Goal: Task Accomplishment & Management: Manage account settings

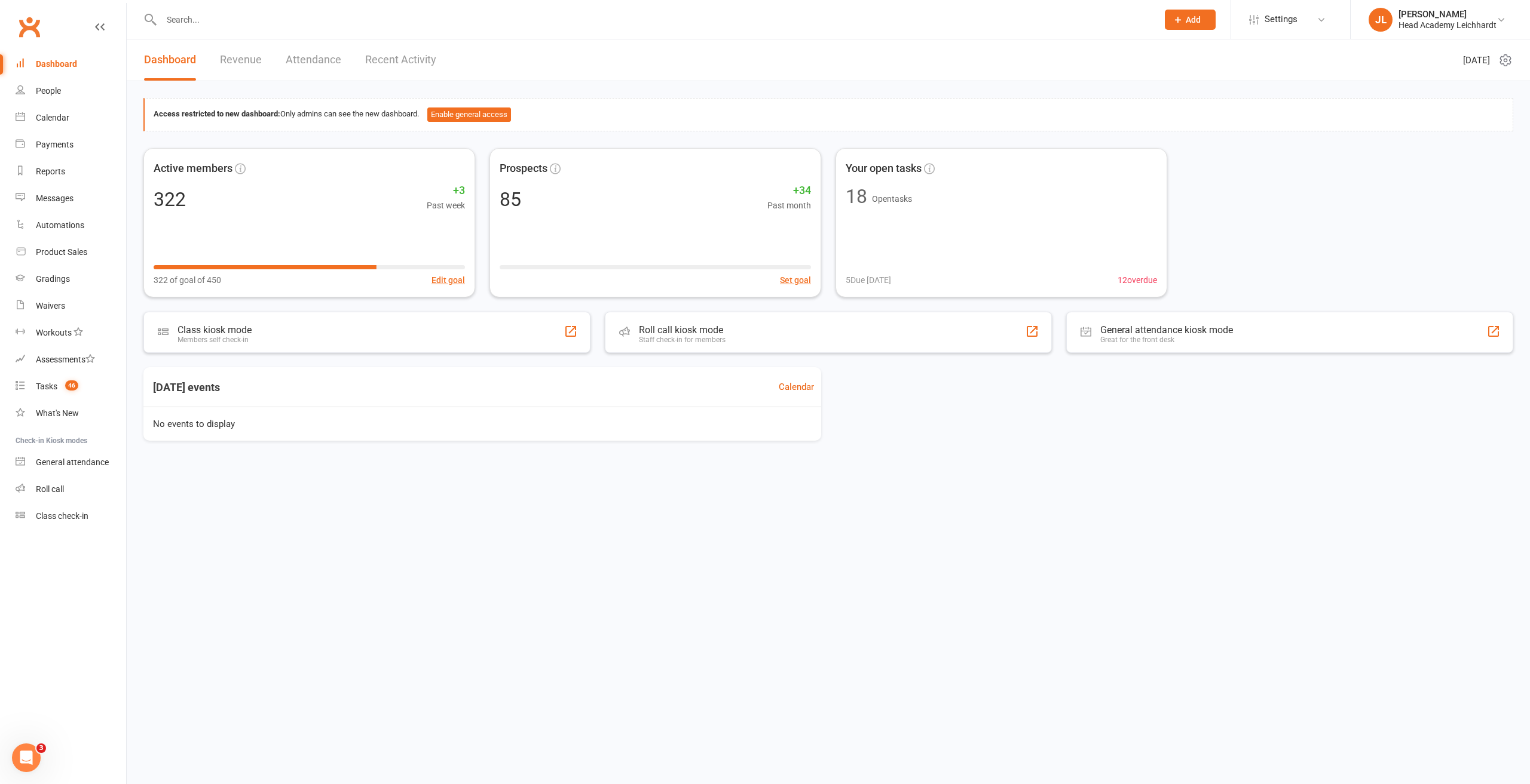
click at [299, 26] on input "text" at bounding box center [653, 20] width 991 height 17
click at [62, 378] on link "Tasks 46" at bounding box center [71, 387] width 111 height 27
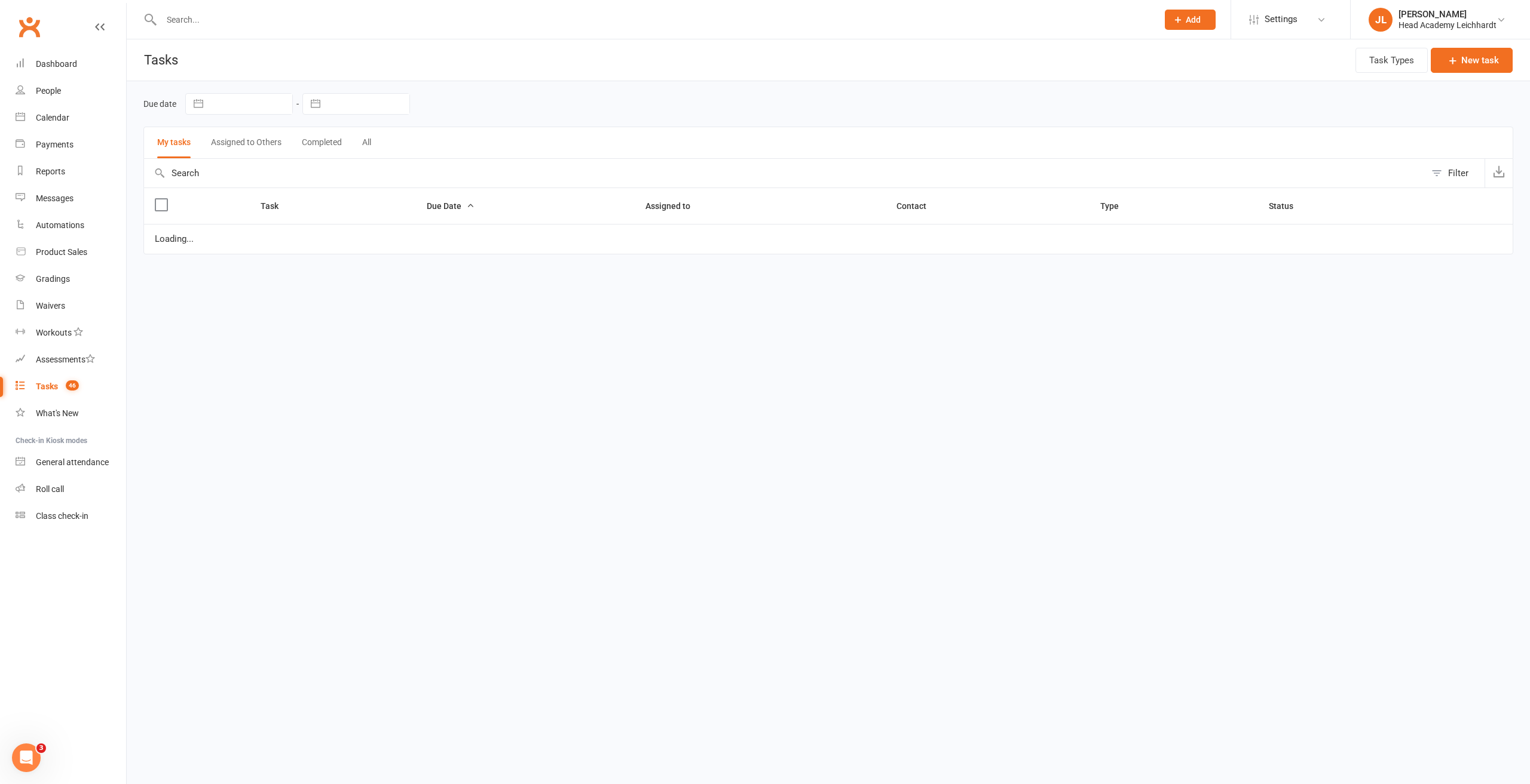
select select "waiting"
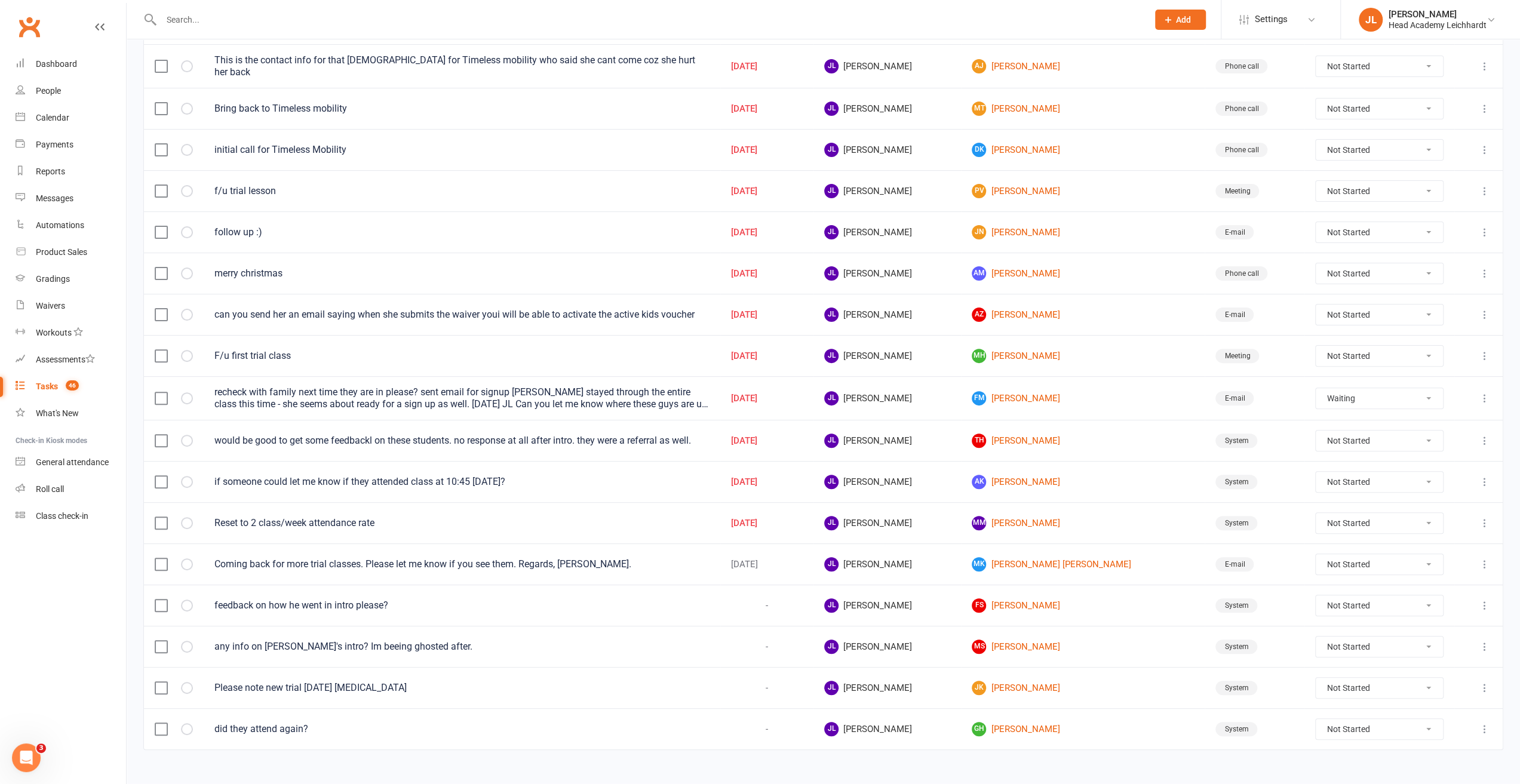
scroll to position [225, 0]
click at [1033, 513] on link "MM [PERSON_NAME]" at bounding box center [1083, 520] width 222 height 14
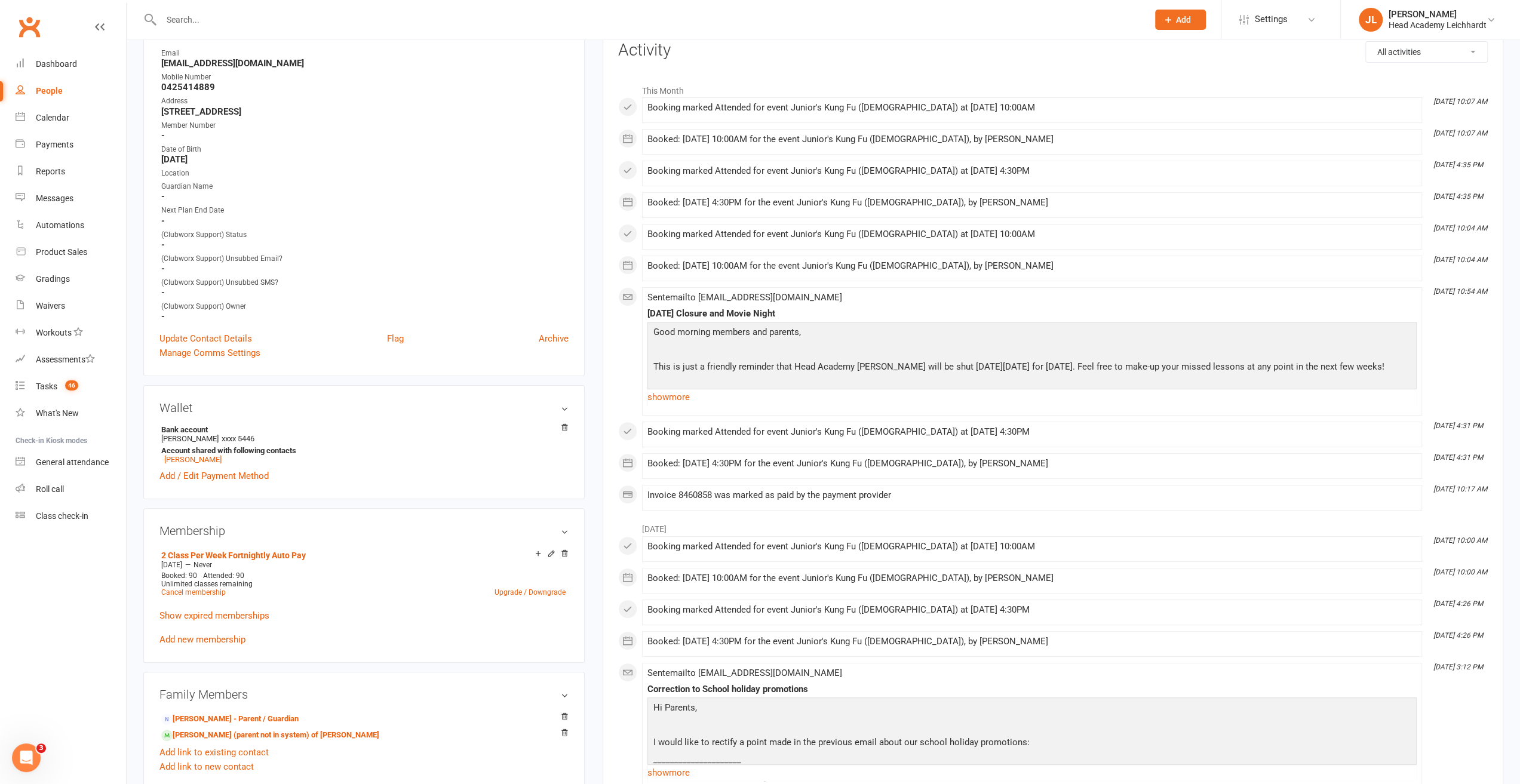
scroll to position [179, 0]
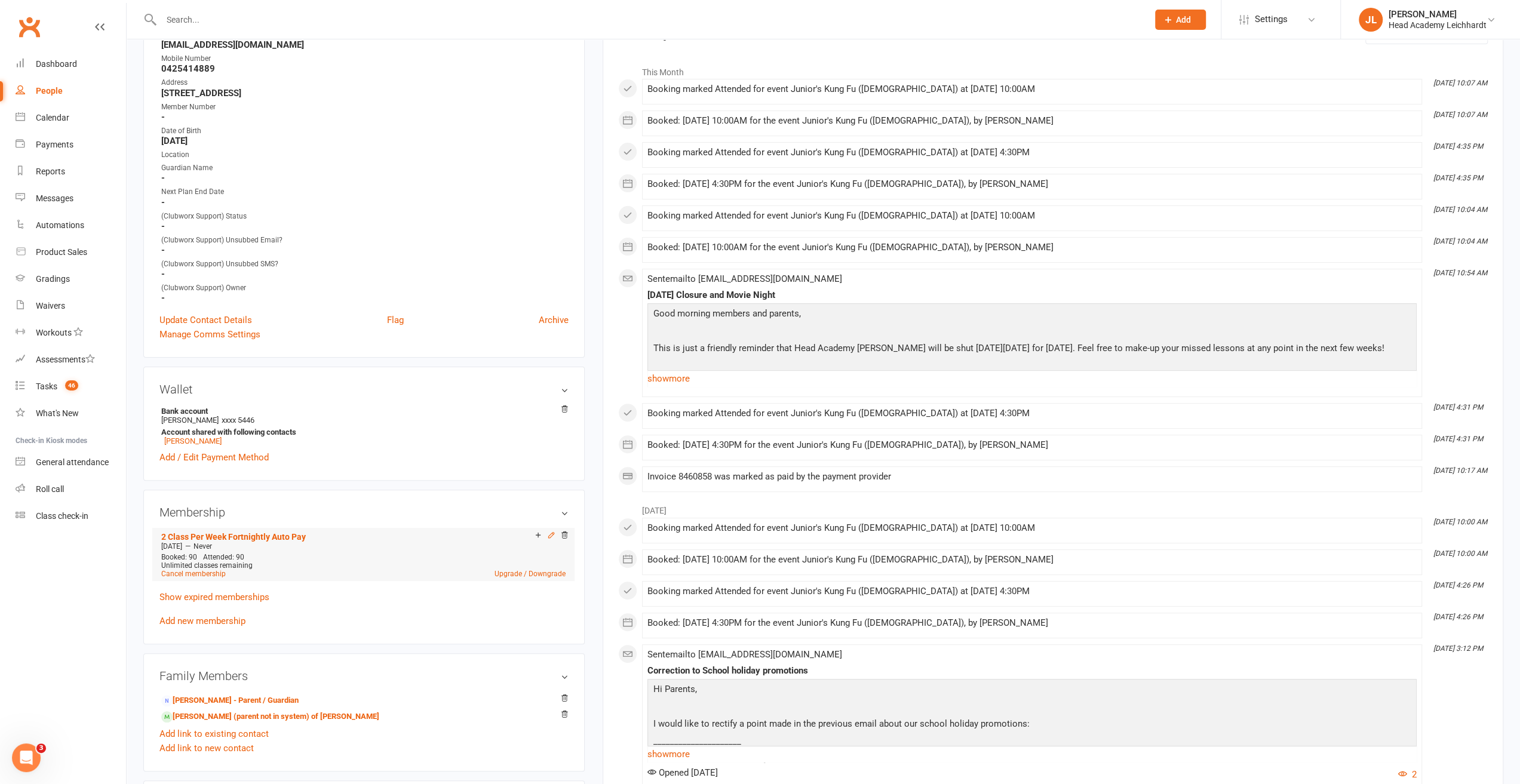
click at [554, 537] on icon at bounding box center [551, 535] width 8 height 8
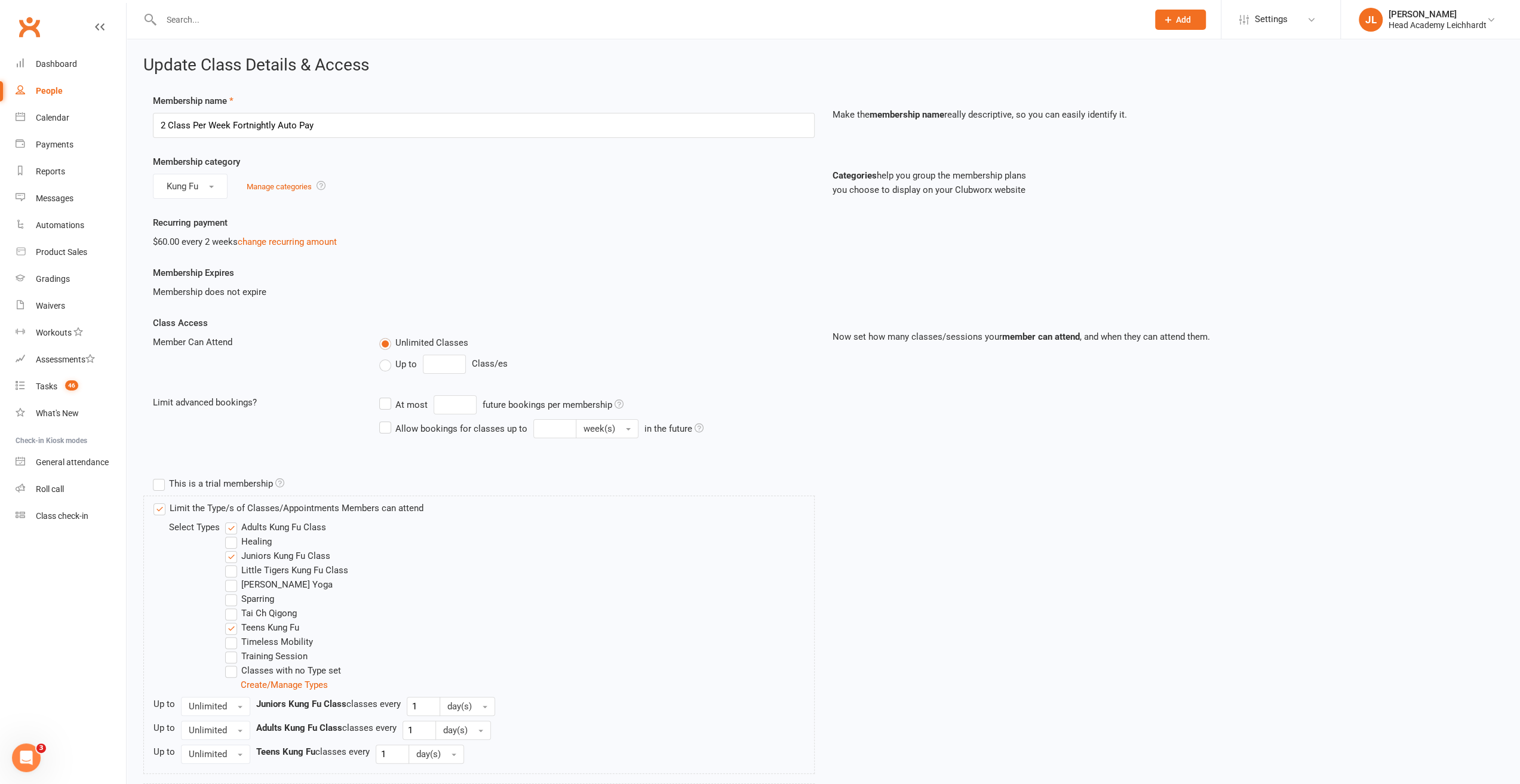
click at [392, 368] on label "Up to" at bounding box center [398, 364] width 37 height 14
click at [387, 357] on input "Up to" at bounding box center [383, 357] width 7 height 0
drag, startPoint x: 443, startPoint y: 367, endPoint x: 401, endPoint y: 366, distance: 42.0
click at [401, 366] on div "Up to 0 Class/es" at bounding box center [597, 365] width 435 height 19
type input "24"
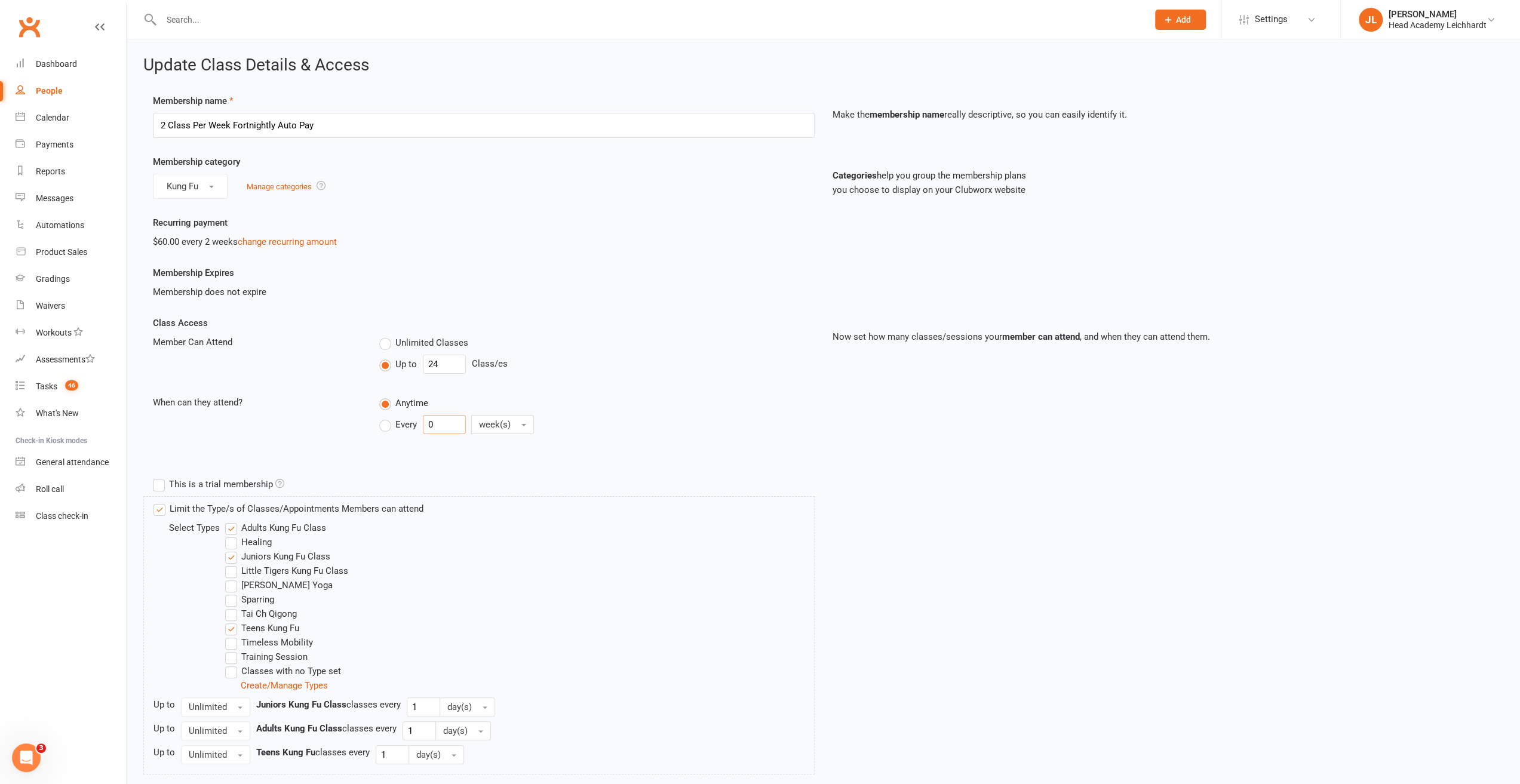
drag, startPoint x: 437, startPoint y: 426, endPoint x: 409, endPoint y: 428, distance: 28.1
click at [410, 428] on div "Every 0 week(s)" at bounding box center [463, 425] width 167 height 19
type input "12"
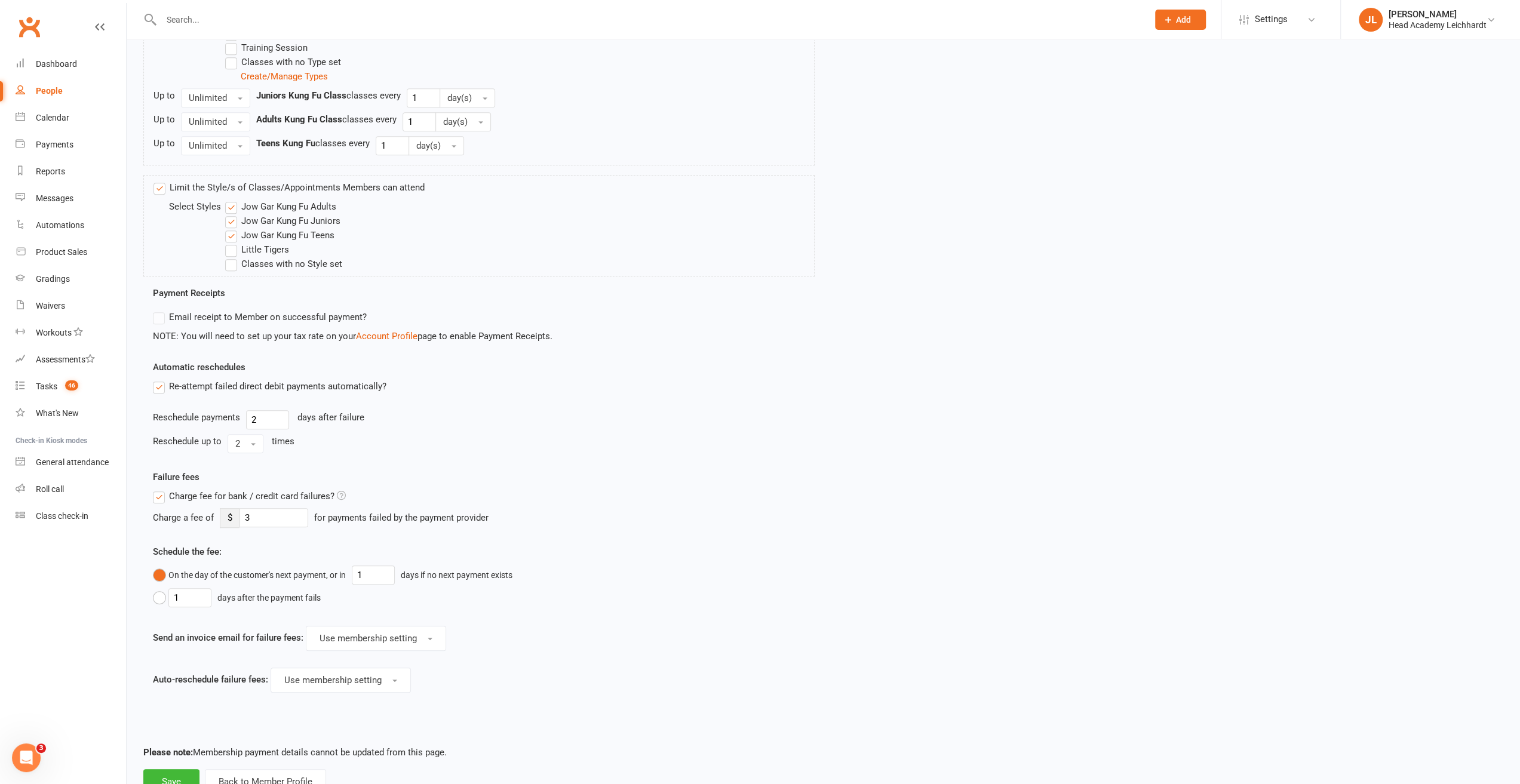
scroll to position [649, 0]
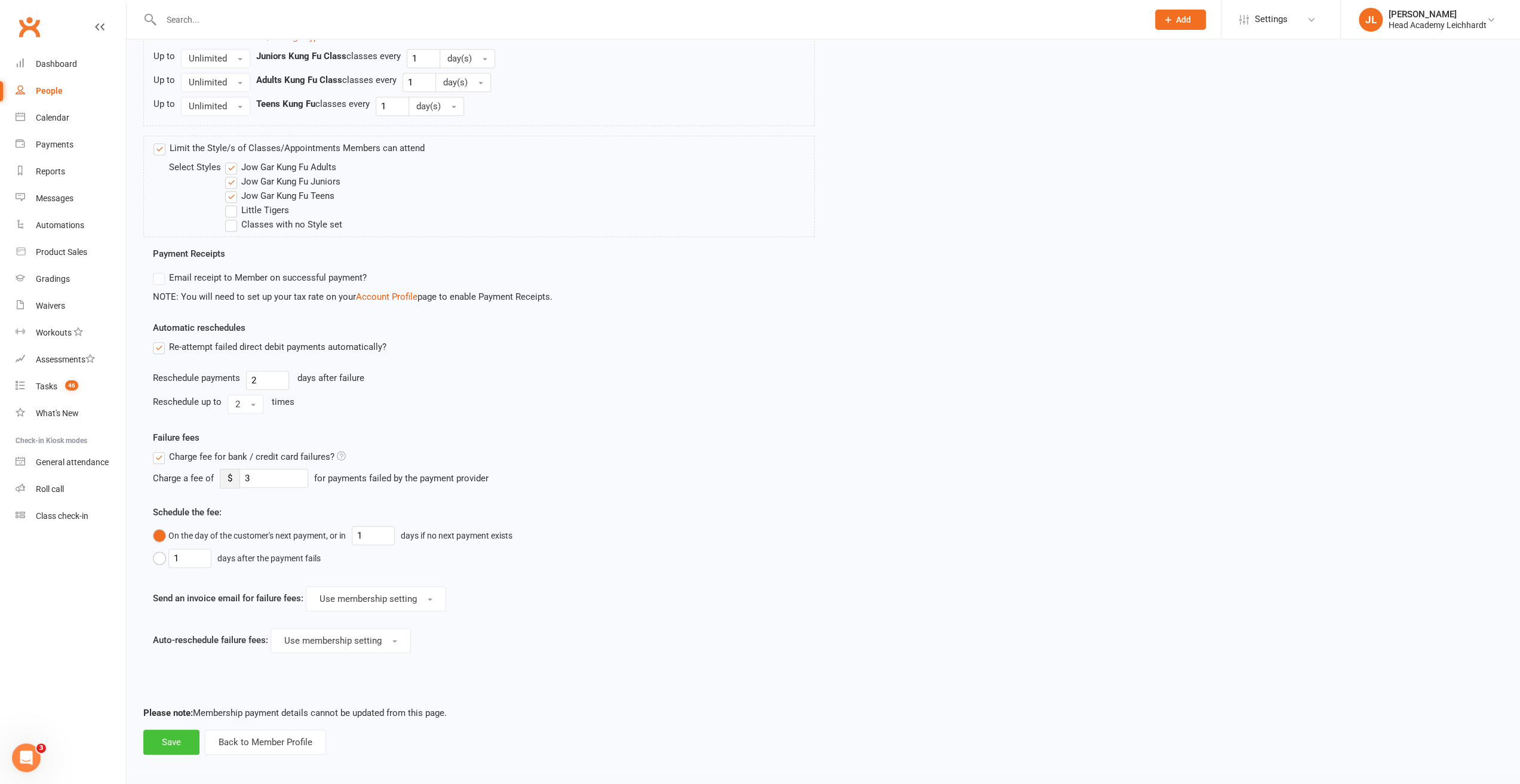
click at [185, 732] on button "Save" at bounding box center [171, 742] width 56 height 25
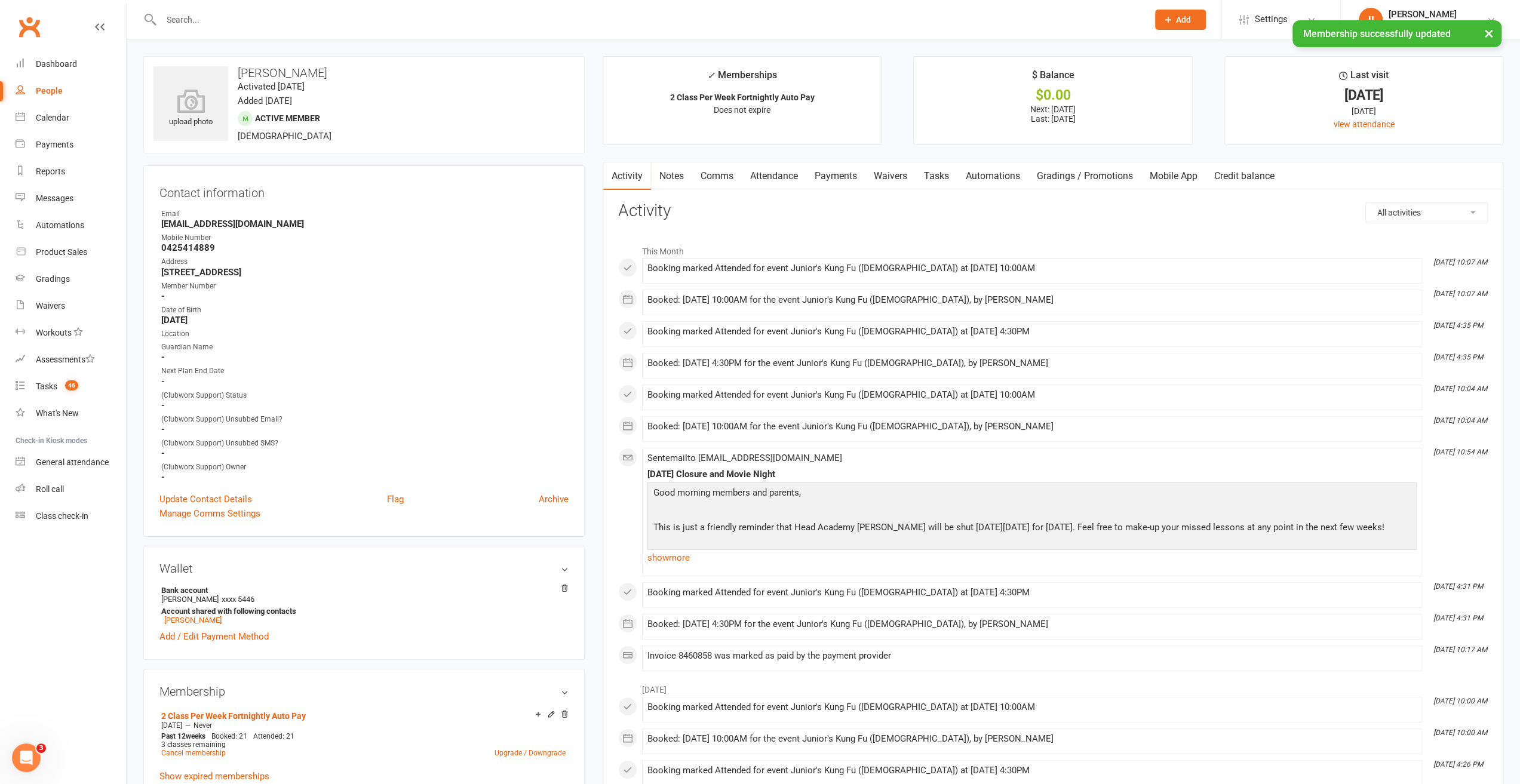
click at [942, 172] on link "Tasks" at bounding box center [937, 176] width 42 height 27
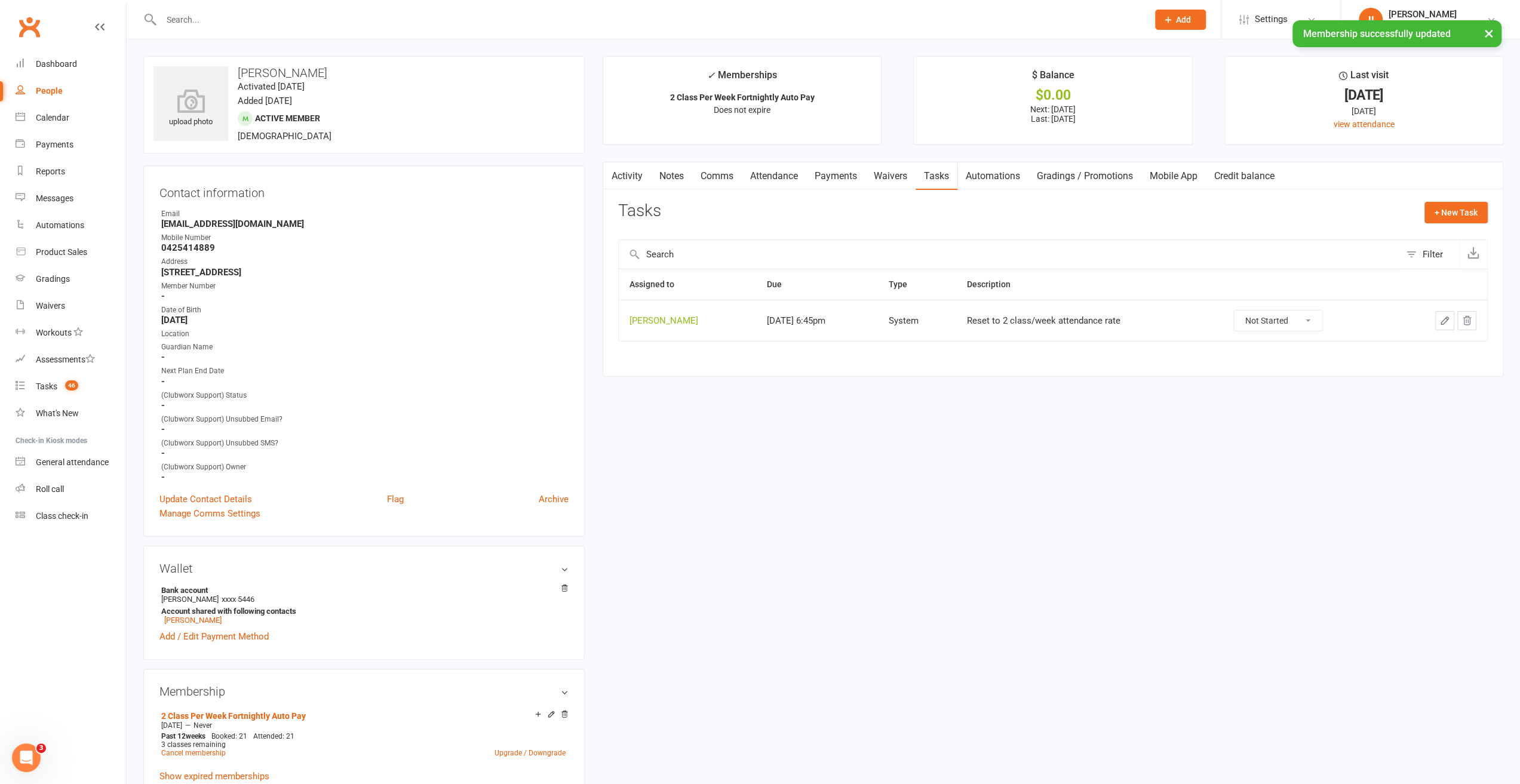
click at [1445, 323] on icon "button" at bounding box center [1445, 321] width 11 height 11
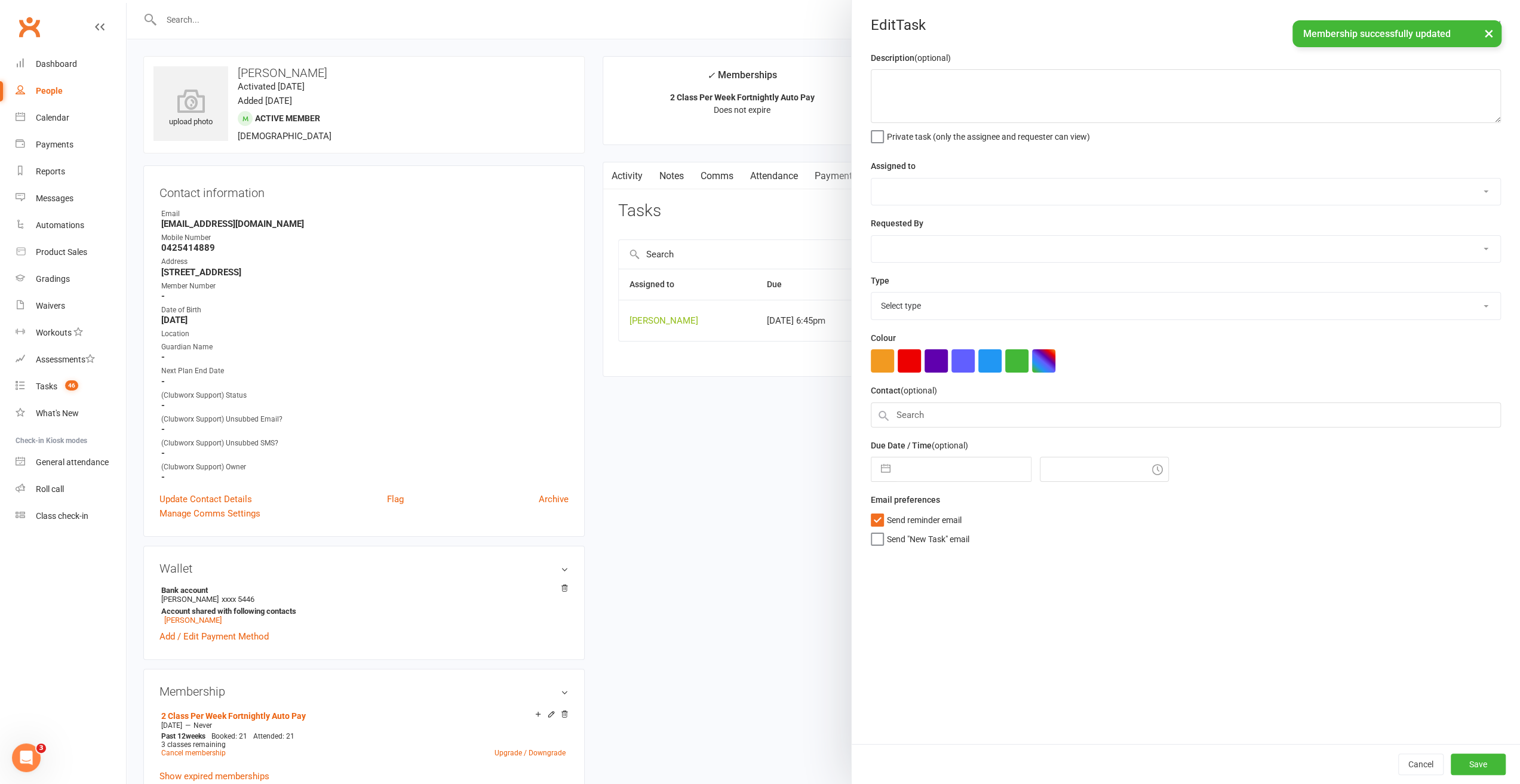
type textarea "Reset to 2 class/week attendance rate"
select select "32281"
type input "[DATE]"
type input "6:45pm"
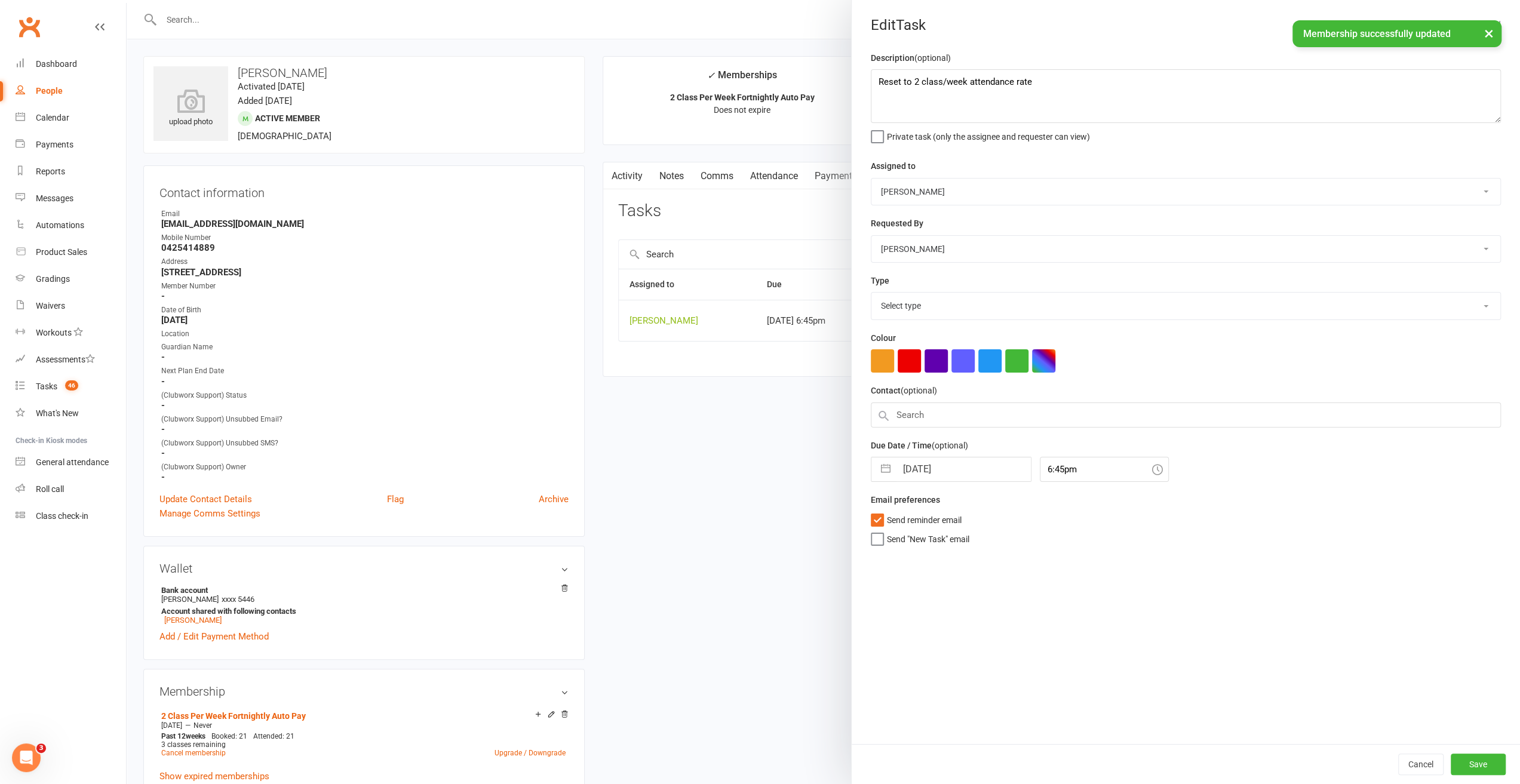
select select "19708"
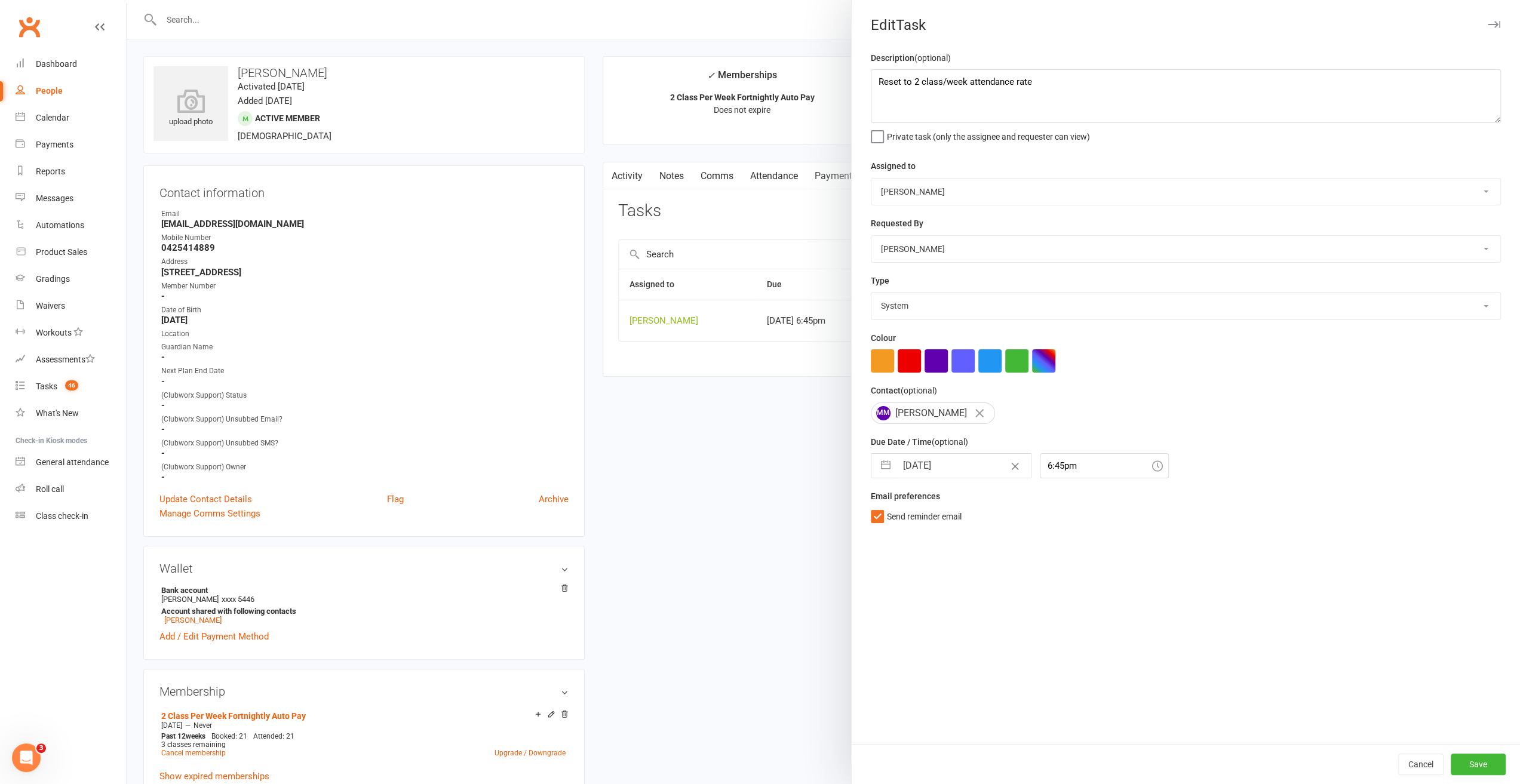
click at [748, 373] on div at bounding box center [823, 392] width 1394 height 784
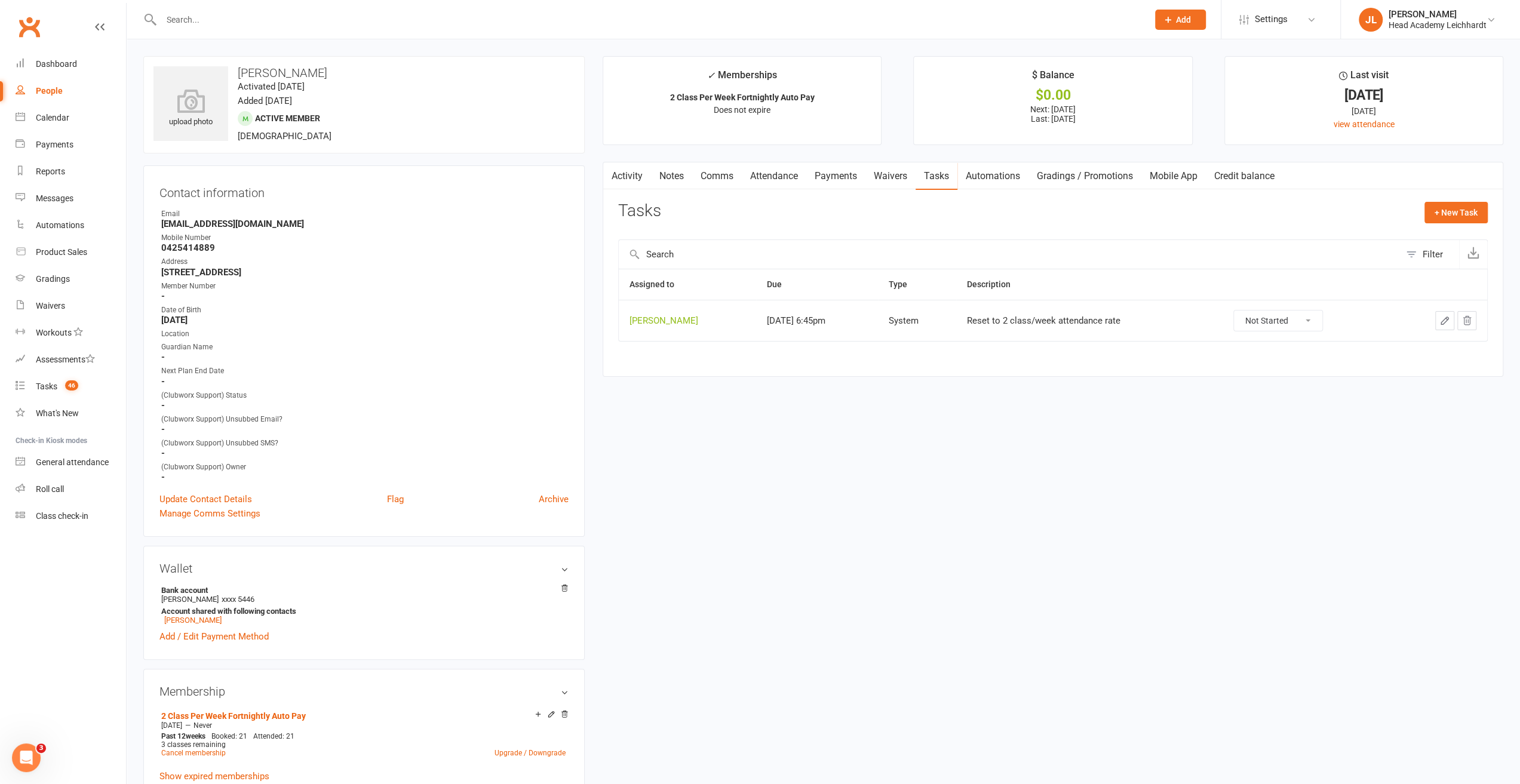
click at [1301, 320] on select "Not Started In Progress Waiting Complete" at bounding box center [1278, 321] width 88 height 20
click at [1234, 311] on select "Not Started In Progress Waiting Complete" at bounding box center [1278, 321] width 88 height 20
select select "unstarted"
click at [95, 73] on link "Dashboard" at bounding box center [71, 64] width 111 height 27
